Goal: Task Accomplishment & Management: Manage account settings

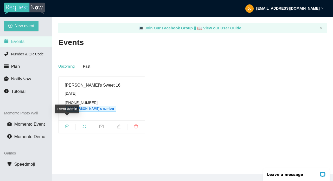
click at [69, 125] on icon "camera" at bounding box center [67, 126] width 4 height 3
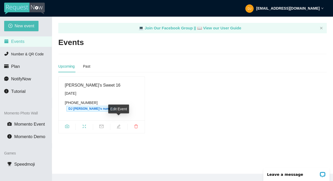
click at [119, 125] on icon "edit" at bounding box center [119, 127] width 4 height 4
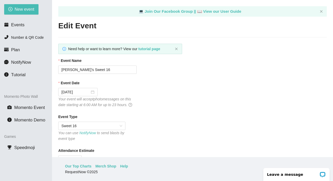
scroll to position [17, 0]
click at [21, 27] on span "Events" at bounding box center [17, 24] width 13 height 5
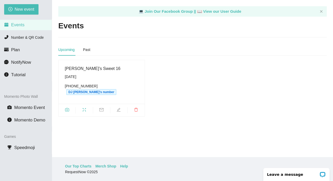
click at [72, 80] on span "[DATE] [PHONE_NUMBER] DJ [PERSON_NAME]'s number" at bounding box center [102, 84] width 74 height 21
click at [119, 108] on icon "edit" at bounding box center [119, 110] width 4 height 4
type textarea "Thank you for jammin with me [DATE]. I hope you enjoyed it as much as I did. Fo…"
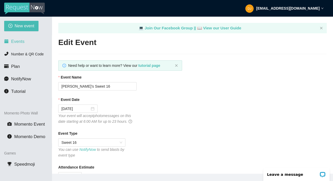
click at [19, 41] on span "Events" at bounding box center [17, 41] width 13 height 5
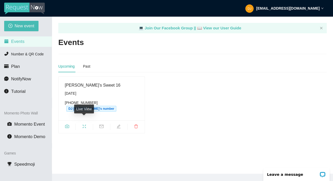
click at [87, 124] on span "fullscreen" at bounding box center [84, 127] width 17 height 6
